Goal: Information Seeking & Learning: Learn about a topic

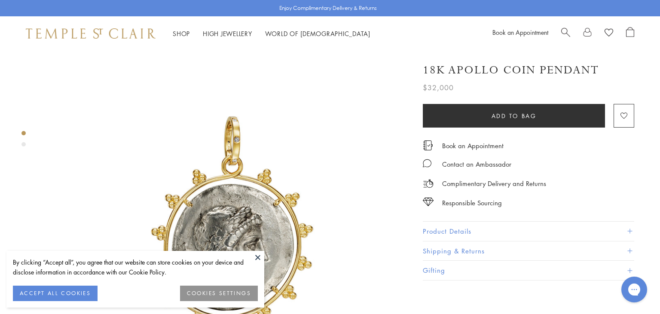
click at [258, 253] on button at bounding box center [257, 257] width 13 height 13
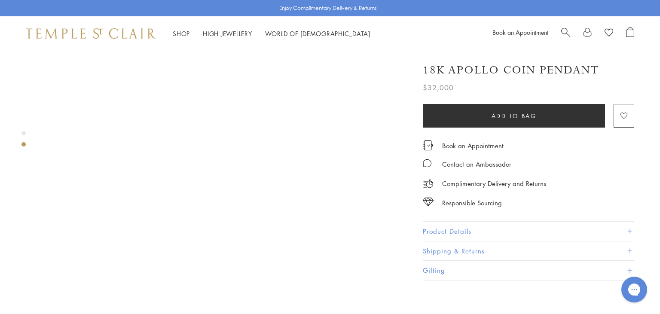
scroll to position [395, 0]
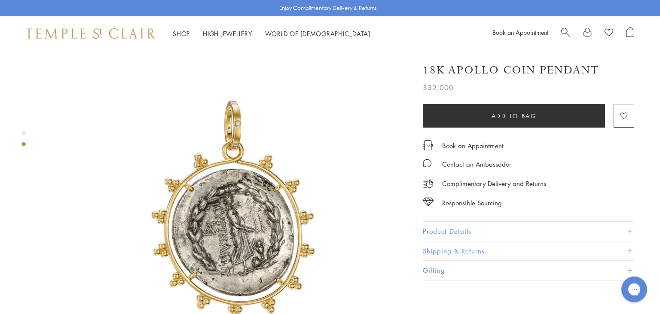
click at [446, 228] on button "Product Details" at bounding box center [529, 231] width 212 height 19
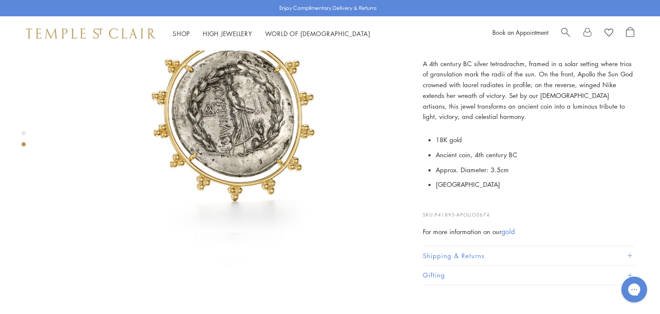
scroll to position [514, 0]
click at [470, 246] on button "Shipping & Returns" at bounding box center [529, 255] width 212 height 19
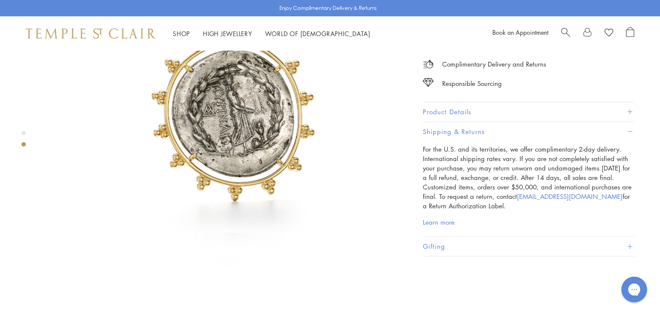
click at [458, 240] on button "Gifting" at bounding box center [529, 246] width 212 height 19
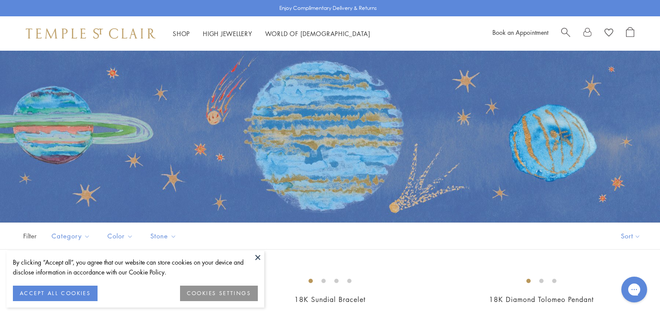
click at [254, 261] on button at bounding box center [257, 257] width 13 height 13
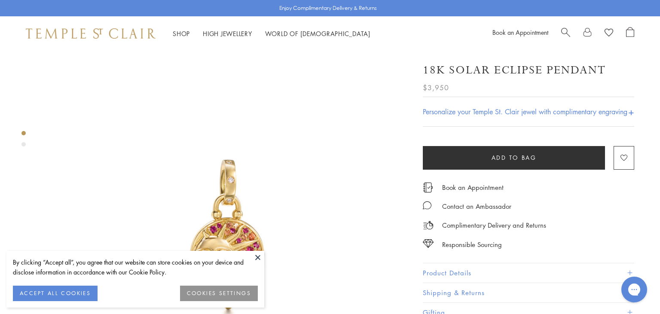
click at [524, 107] on h4 "Personalize your Temple St. Clair jewel with complimentary engraving" at bounding box center [525, 112] width 205 height 10
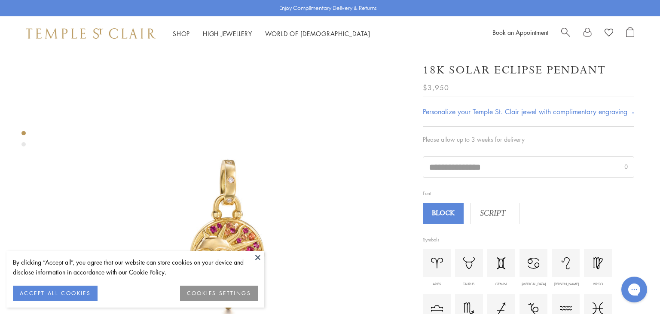
click at [524, 107] on h4 "Personalize your Temple St. Clair jewel with complimentary engraving" at bounding box center [525, 112] width 205 height 10
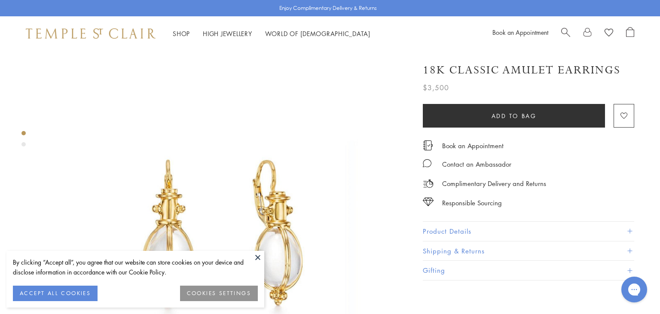
click at [255, 256] on button at bounding box center [257, 257] width 13 height 13
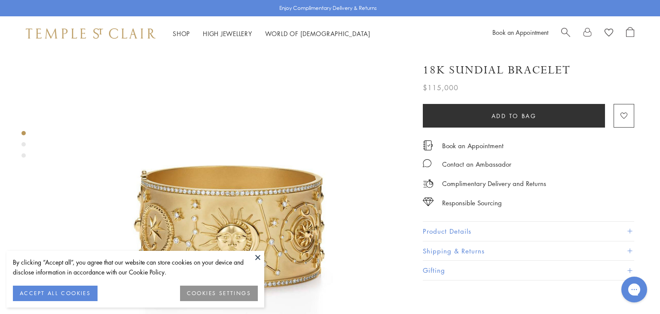
click at [606, 187] on div "Complimentary Delivery and Returns" at bounding box center [529, 179] width 212 height 19
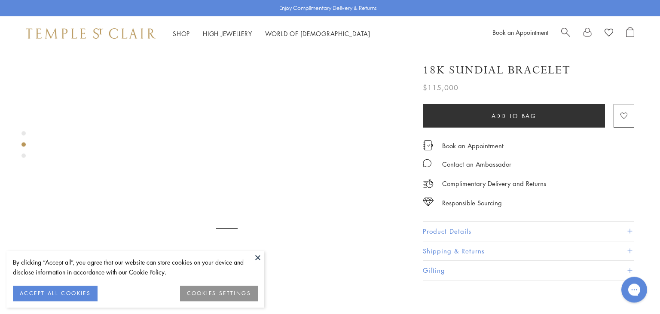
scroll to position [387, 0]
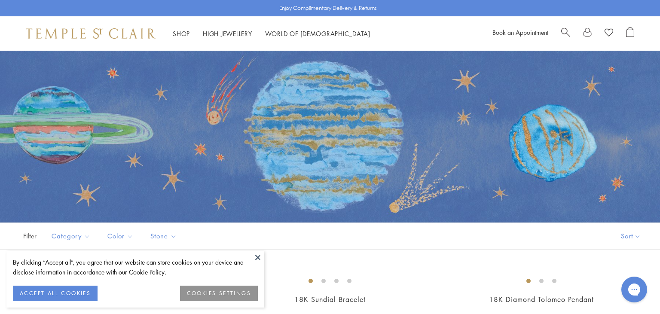
click at [259, 254] on button at bounding box center [257, 257] width 13 height 13
